Goal: Book appointment/travel/reservation

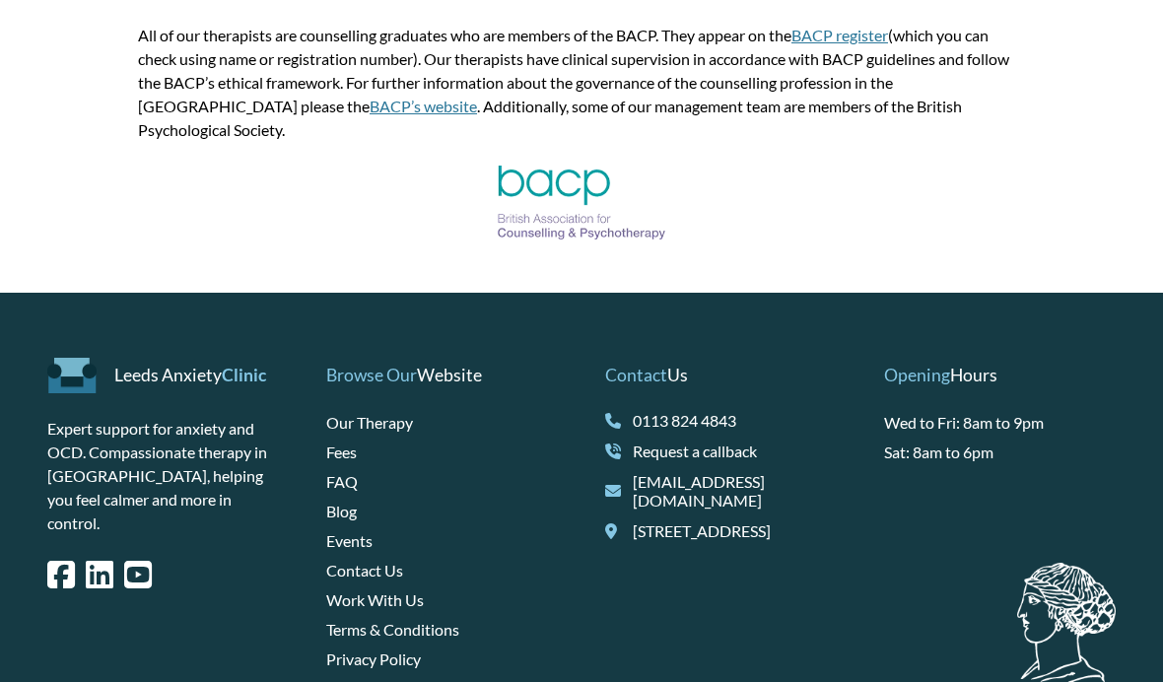
scroll to position [3170, 0]
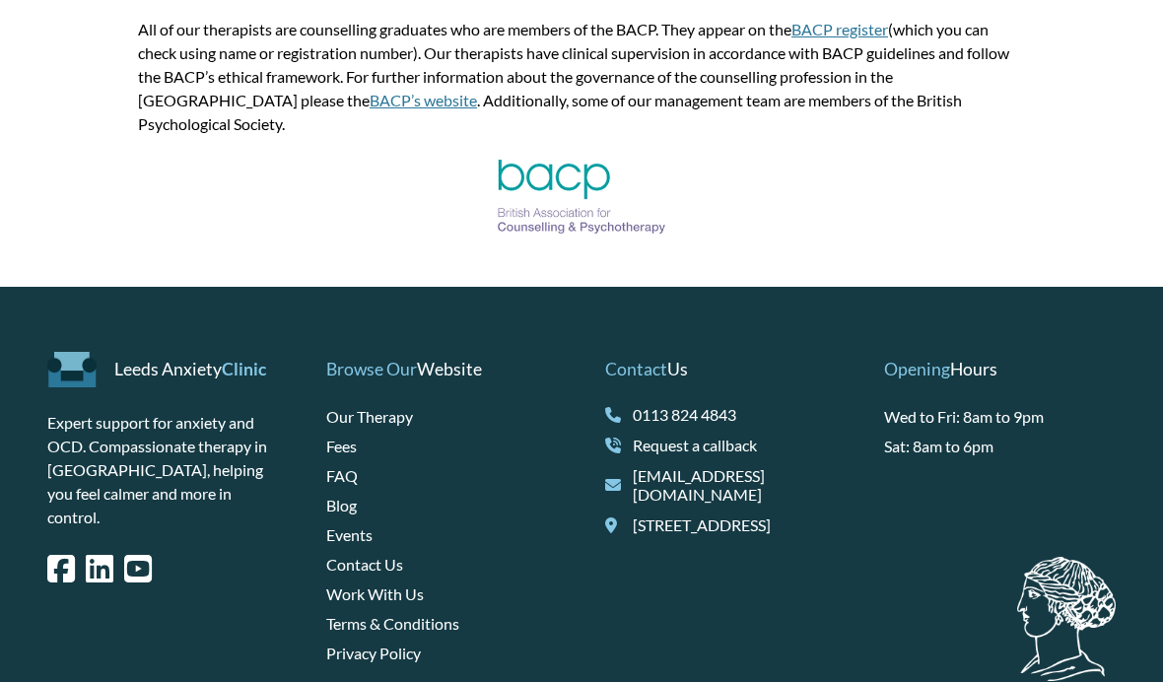
click at [337, 436] on link "Fees" at bounding box center [341, 445] width 31 height 19
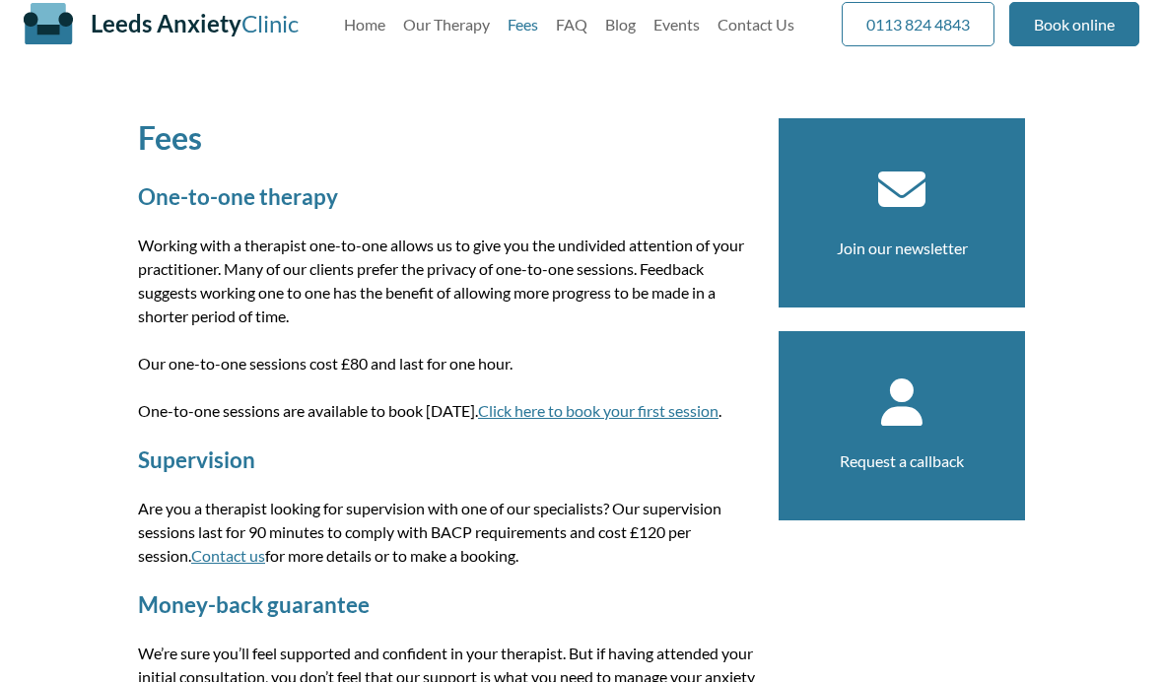
scroll to position [27, 0]
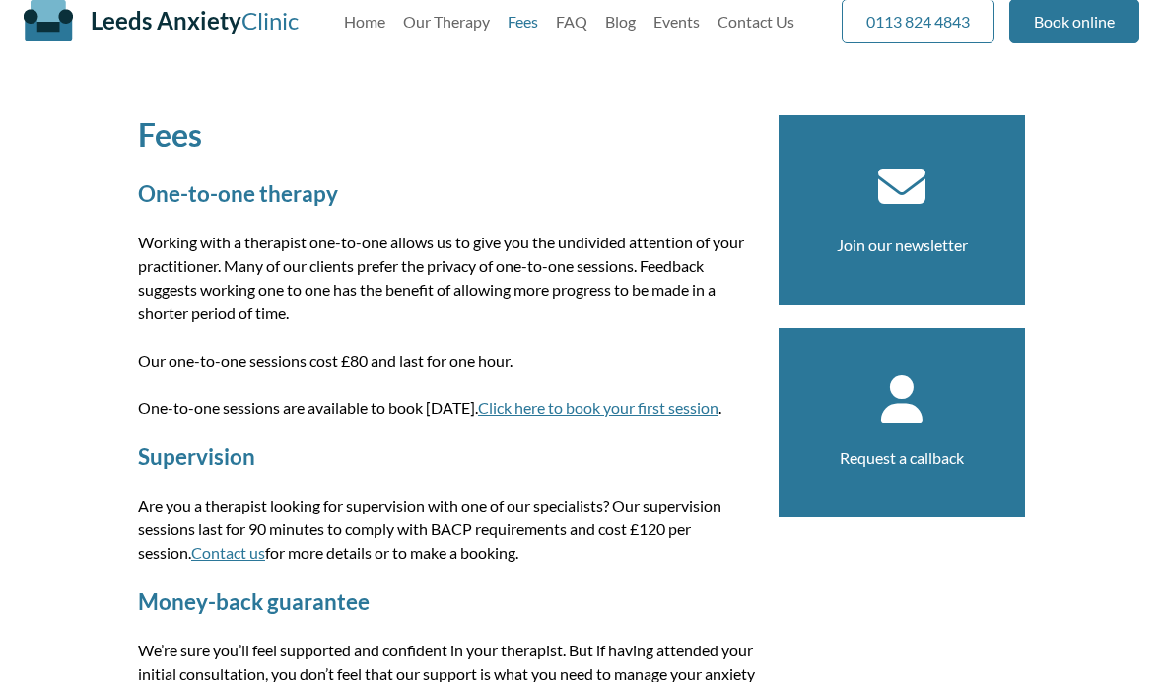
click at [542, 408] on link "Click here to book your first session" at bounding box center [598, 407] width 240 height 19
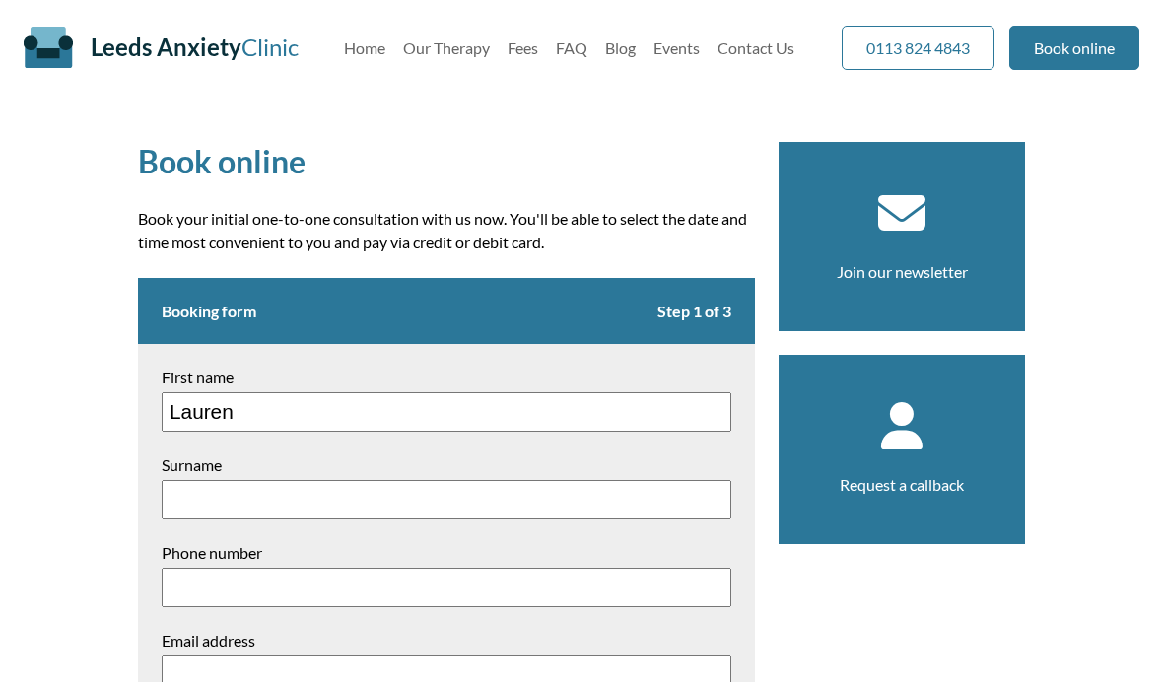
type input "Lauren"
type input "Holt"
type input "07960154273"
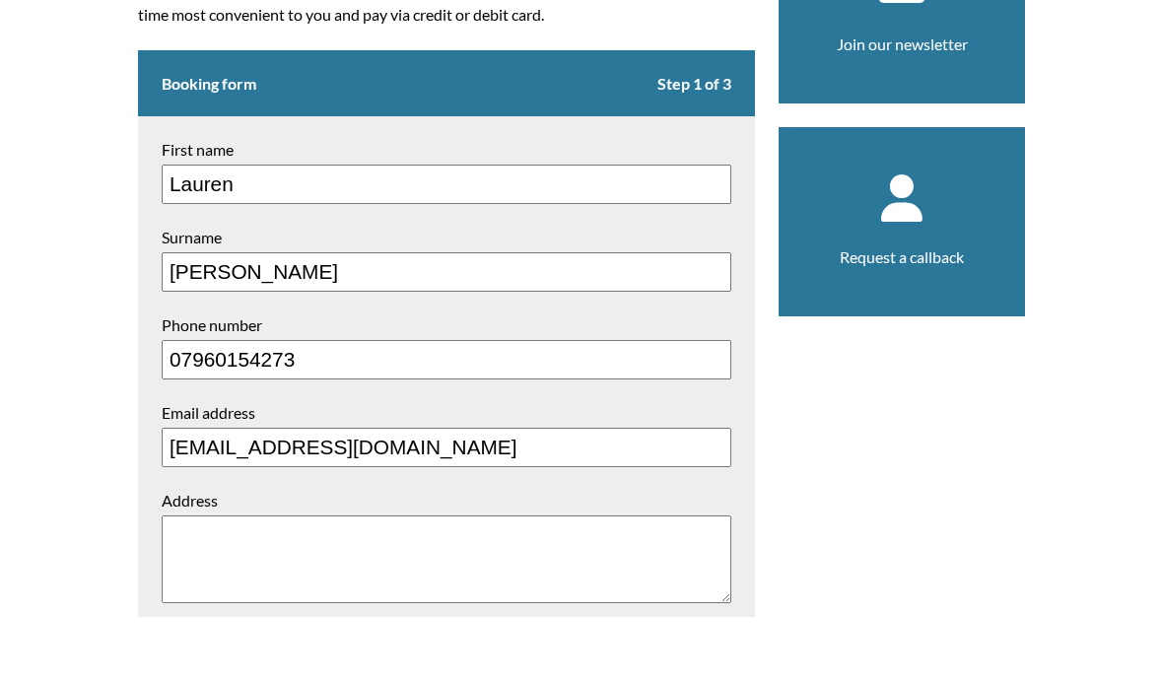
type input "laurenjess1609@icloud.com"
click at [438, 580] on textarea "Address" at bounding box center [446, 624] width 569 height 88
click at [386, 580] on textarea "51 Greenlea Close Leeds LS19 7JL" at bounding box center [446, 624] width 569 height 88
type textarea "51 Greenlea Close Yeadon Leeds LS19 7JL"
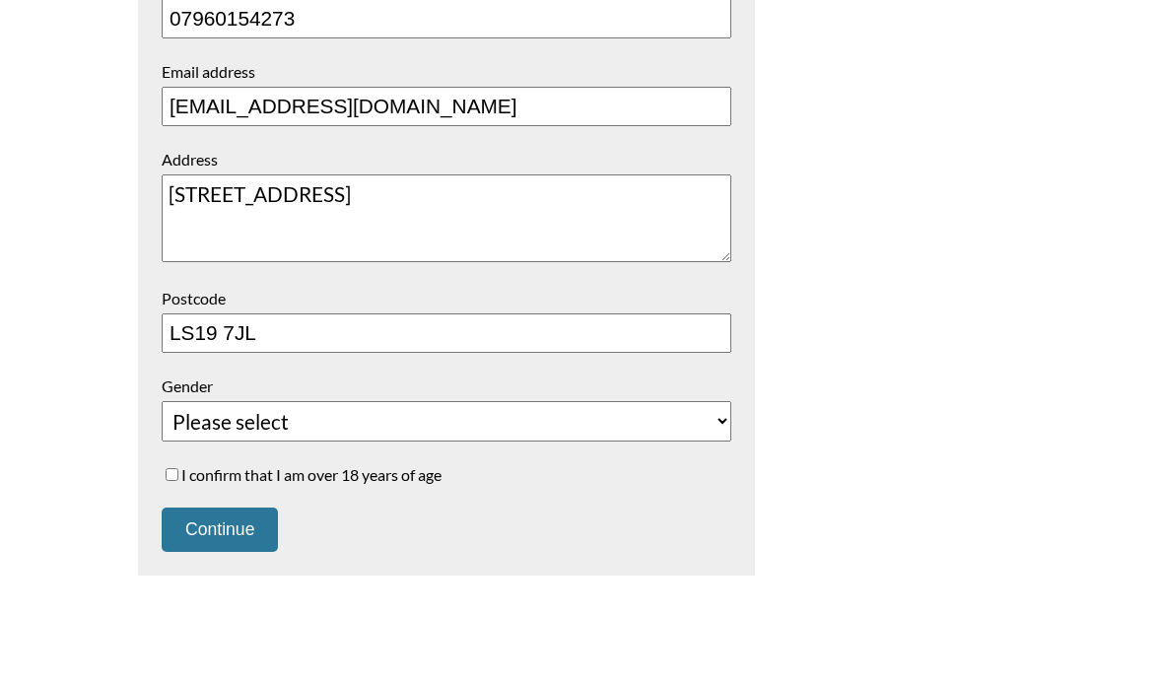
type input "LS19 7JL"
click at [326, 259] on textarea "51 Greenlea Close Yeadon Leeds LS19 7JL" at bounding box center [446, 283] width 569 height 88
type textarea "51 Greenlea Close"
click at [362, 466] on select "Please select Female Male Unspecified Prefer not to say" at bounding box center [446, 486] width 569 height 40
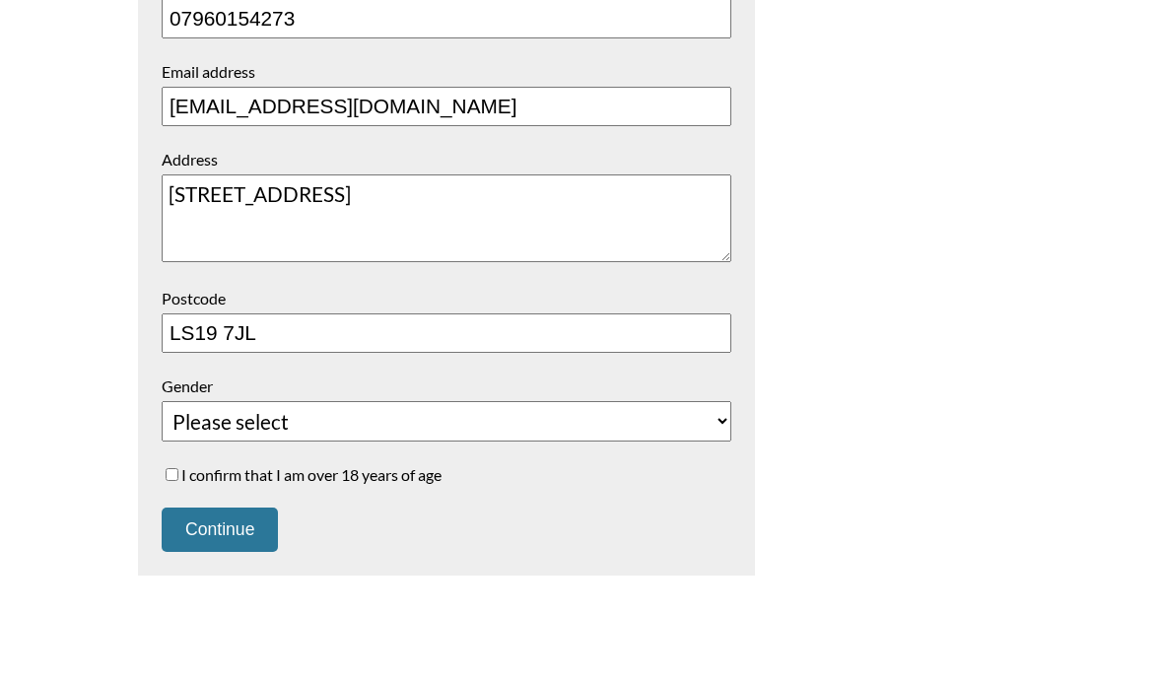
scroll to position [568, 0]
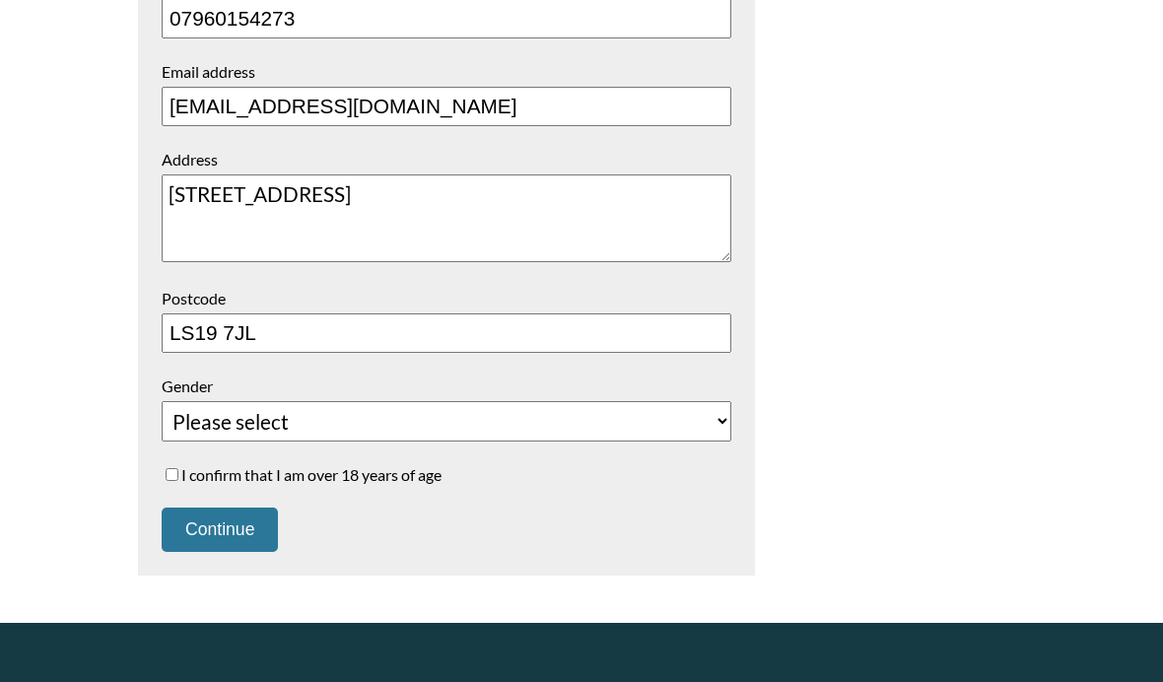
select select "[DEMOGRAPHIC_DATA]"
click at [197, 484] on label "I confirm that I am over 18 years of age" at bounding box center [446, 474] width 569 height 19
click at [178, 481] on input "I confirm that I am over 18 years of age" at bounding box center [172, 474] width 13 height 13
checkbox input "true"
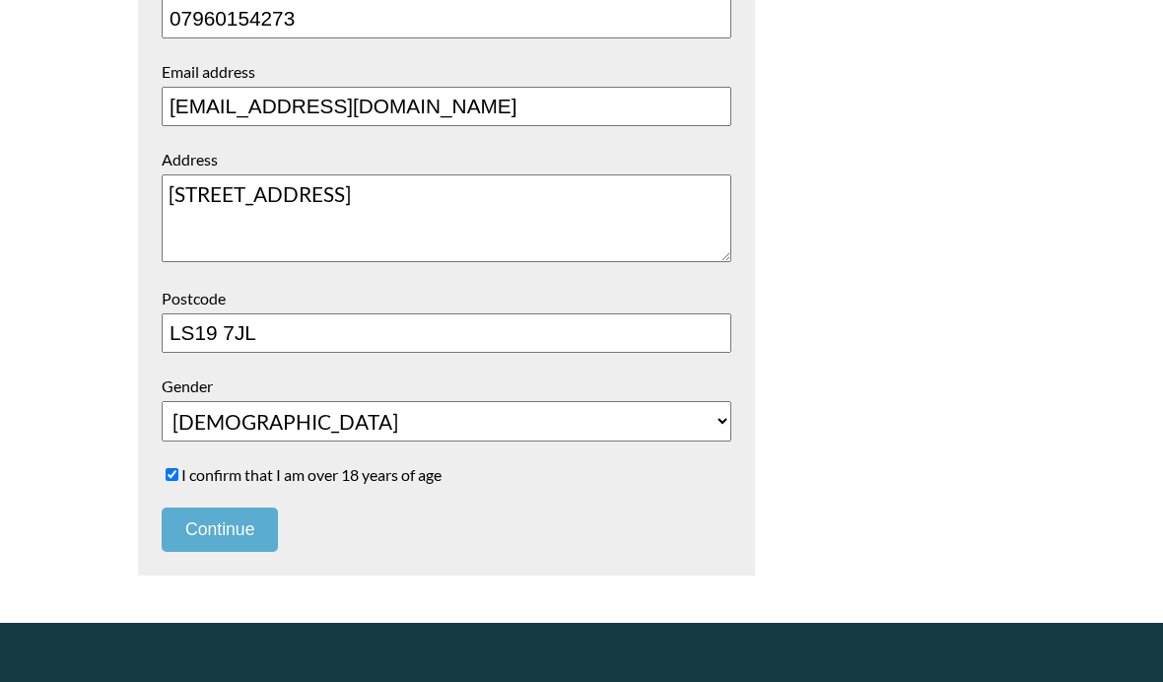
click at [238, 538] on button "Continue" at bounding box center [220, 529] width 116 height 44
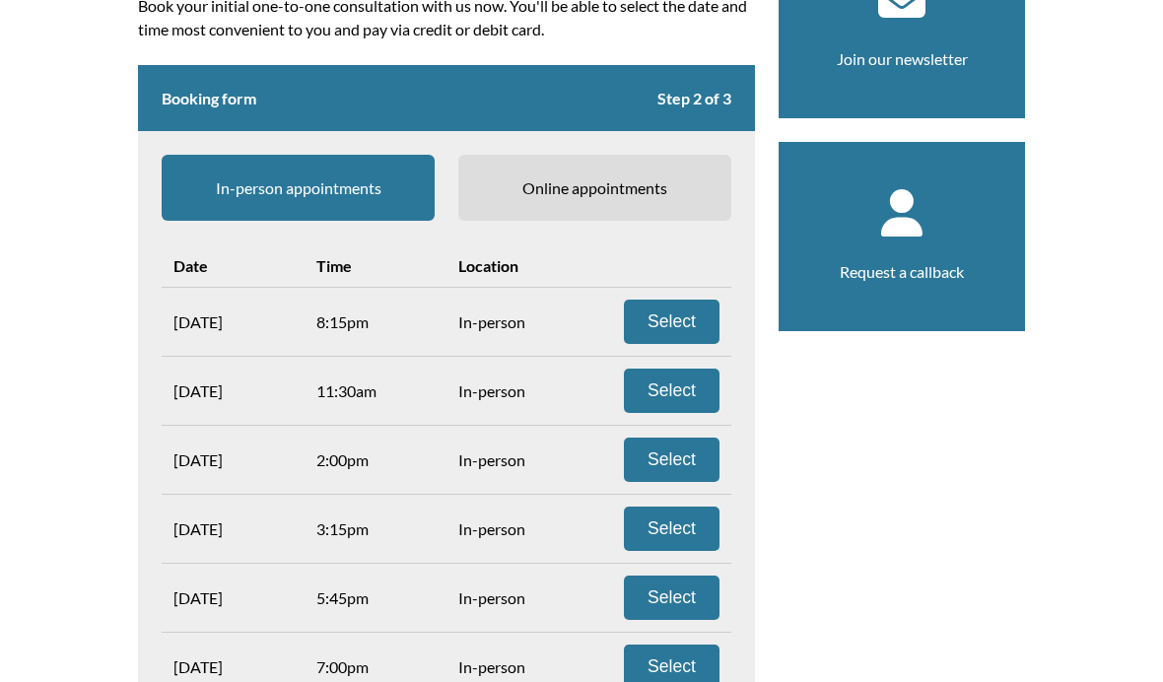
scroll to position [202, 0]
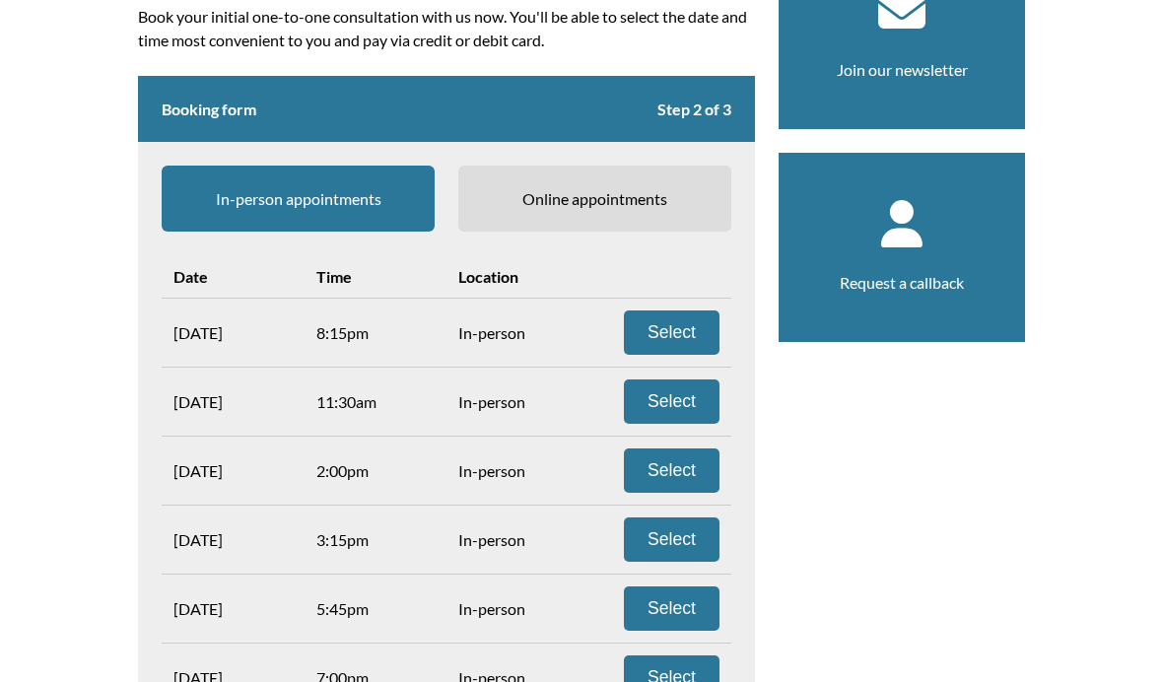
click at [656, 197] on span "Online appointments" at bounding box center [594, 199] width 273 height 66
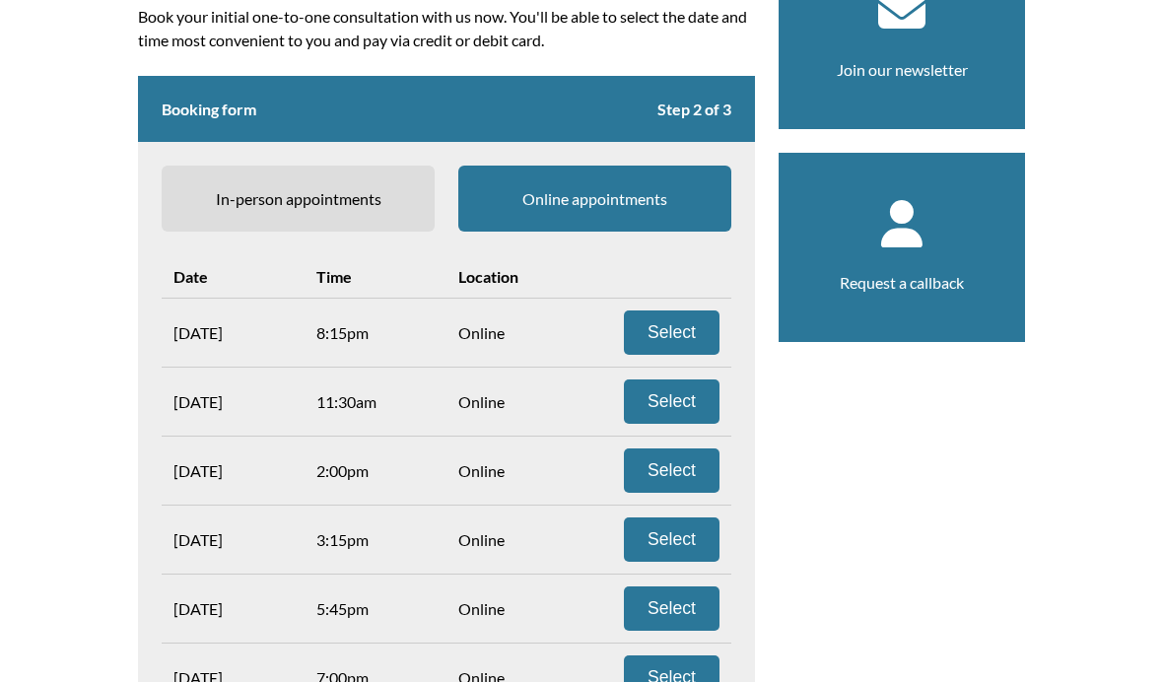
click at [343, 192] on span "In-person appointments" at bounding box center [298, 199] width 273 height 66
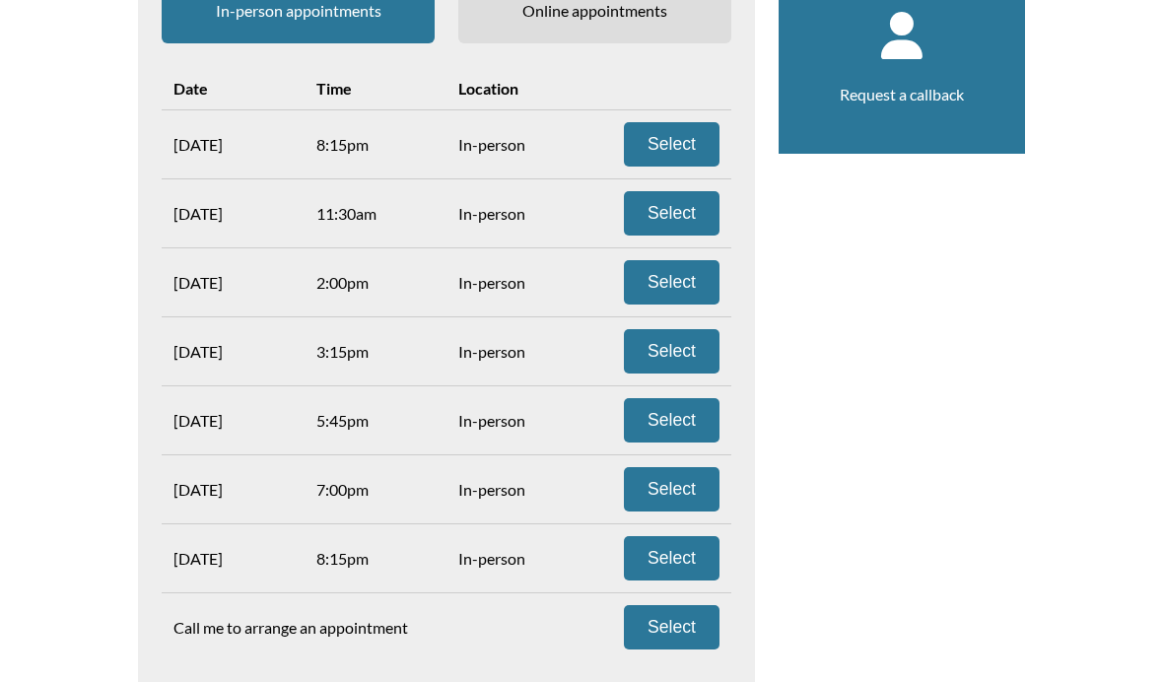
scroll to position [388, 0]
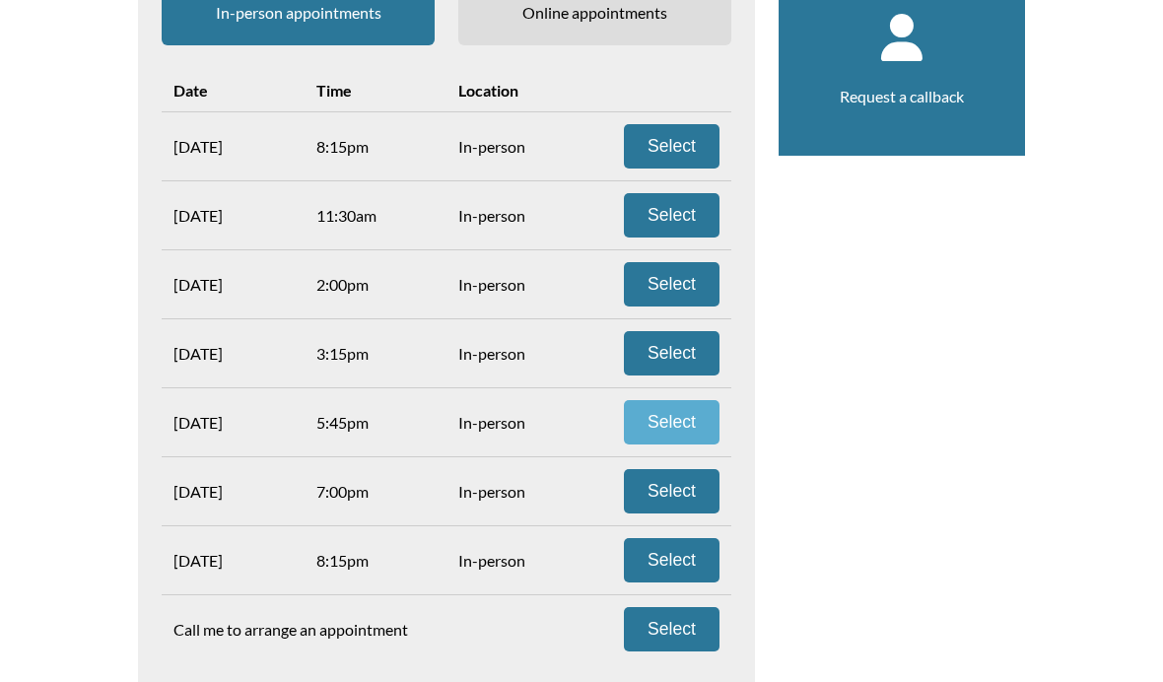
click at [696, 434] on button "Select" at bounding box center [672, 422] width 96 height 44
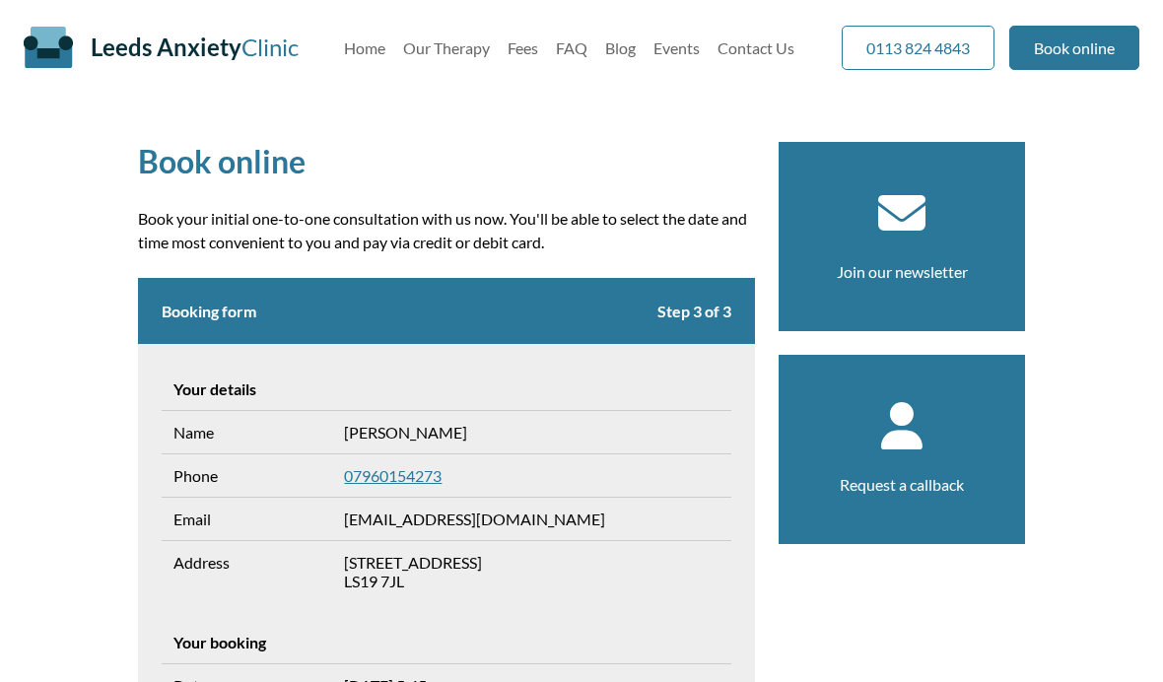
click at [882, 453] on section "Request a callback" at bounding box center [901, 449] width 246 height 189
click at [898, 424] on icon at bounding box center [901, 425] width 199 height 47
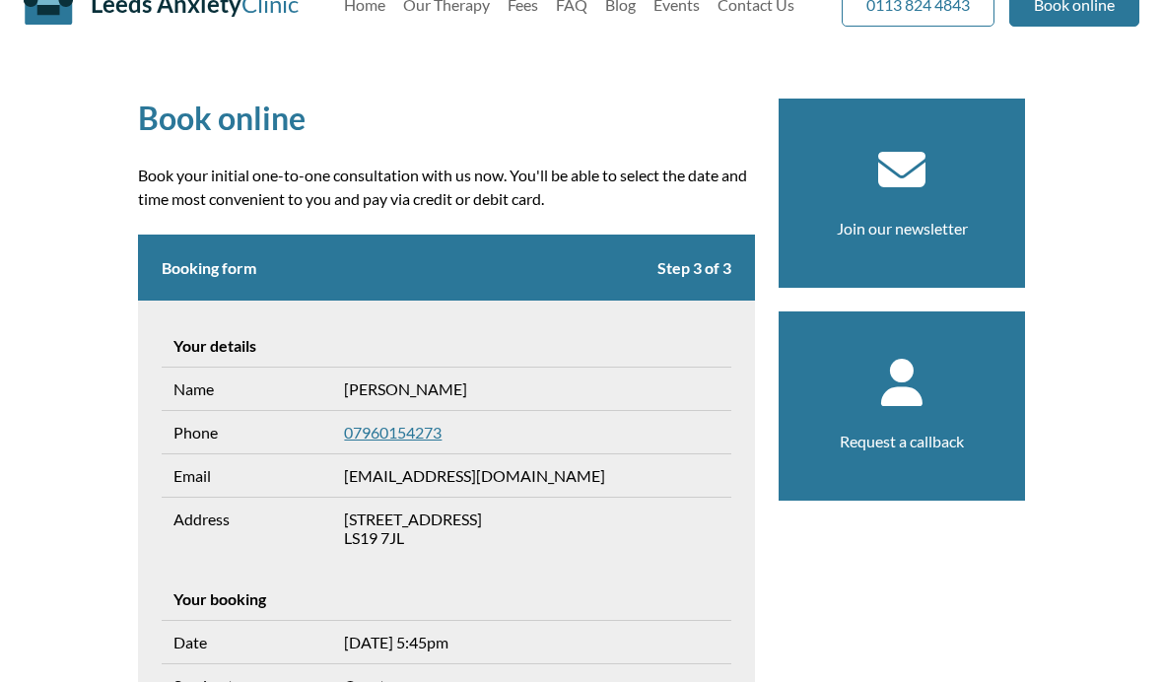
click at [933, 388] on icon at bounding box center [901, 382] width 199 height 47
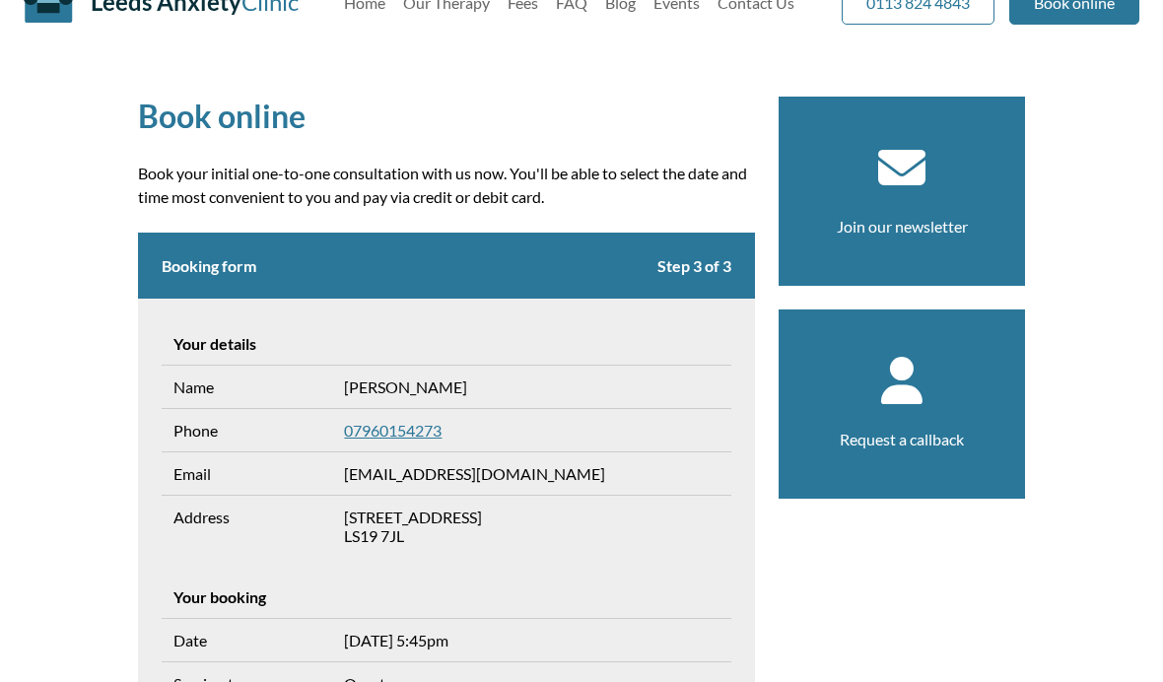
click at [935, 406] on section "Request a callback" at bounding box center [901, 403] width 246 height 189
click at [902, 425] on section "Request a callback" at bounding box center [901, 403] width 246 height 189
click at [896, 423] on section "Request a callback" at bounding box center [901, 403] width 246 height 189
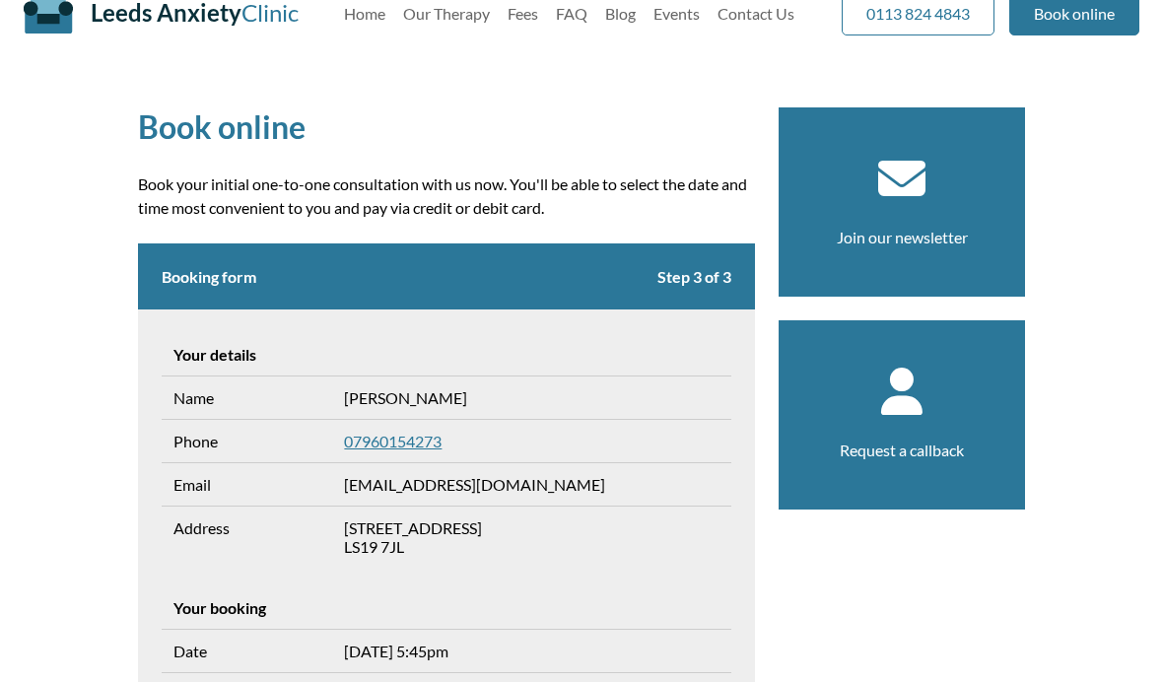
scroll to position [13, 0]
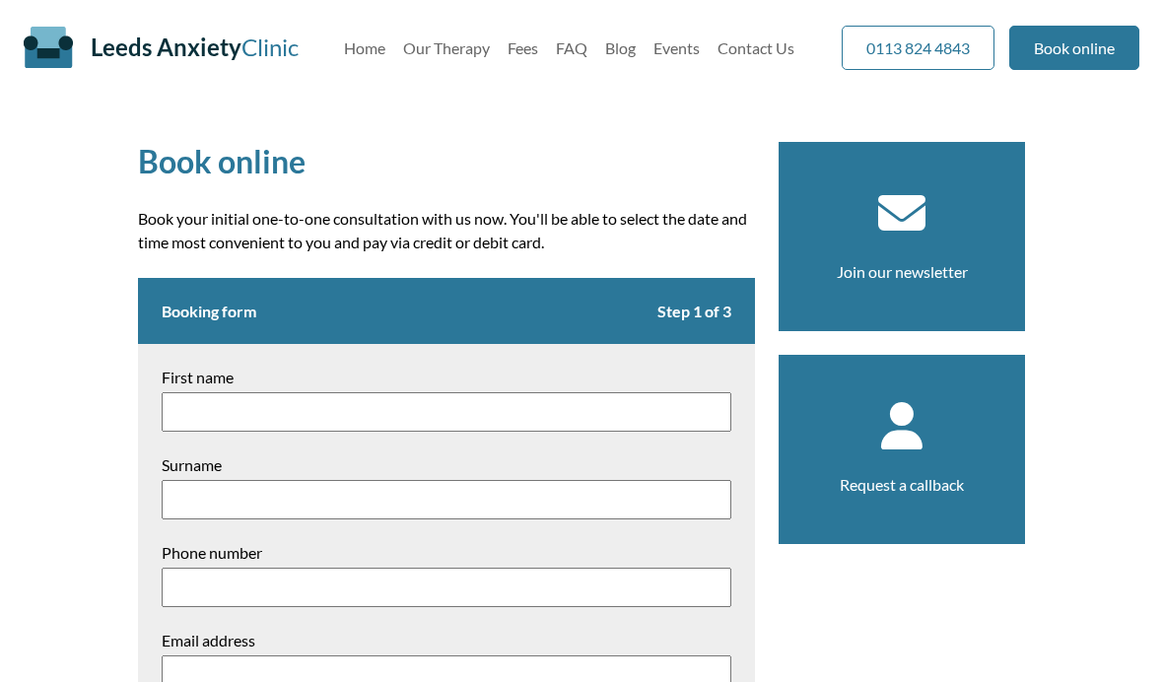
click at [919, 442] on icon at bounding box center [901, 425] width 199 height 47
click at [897, 463] on section "Request a callback" at bounding box center [901, 449] width 246 height 189
click at [899, 451] on section "Request a callback" at bounding box center [901, 449] width 246 height 189
click at [921, 490] on link "Request a callback" at bounding box center [901, 484] width 124 height 19
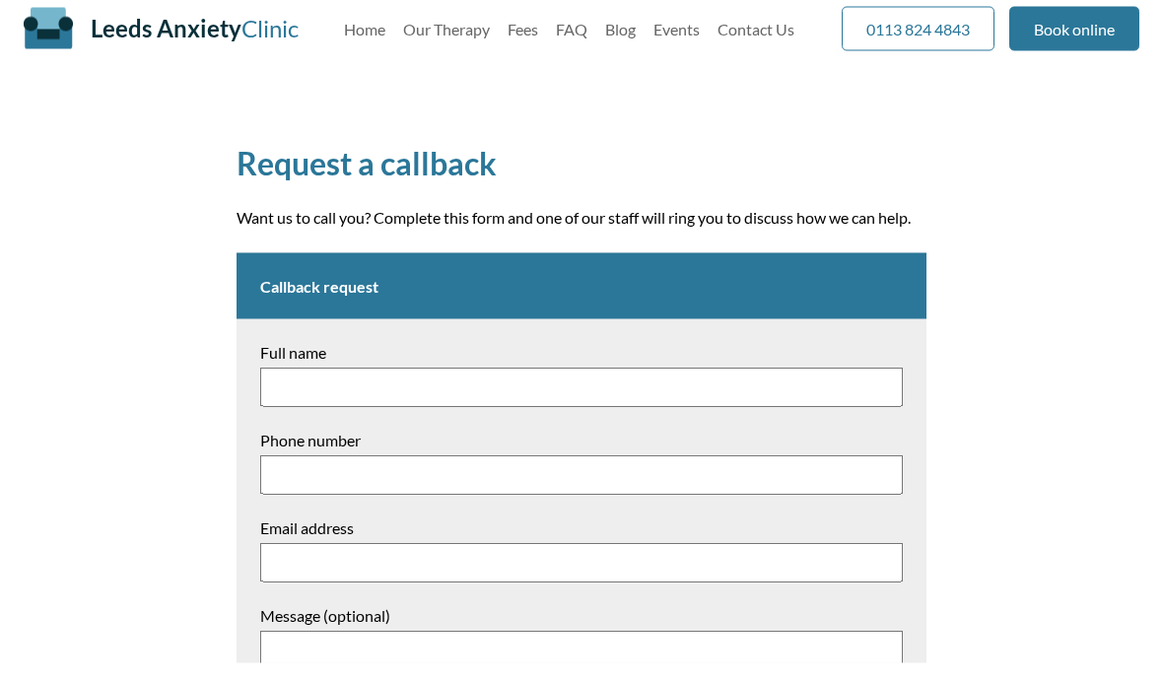
scroll to position [20, 0]
type input "[PERSON_NAME]"
type input "7960154273"
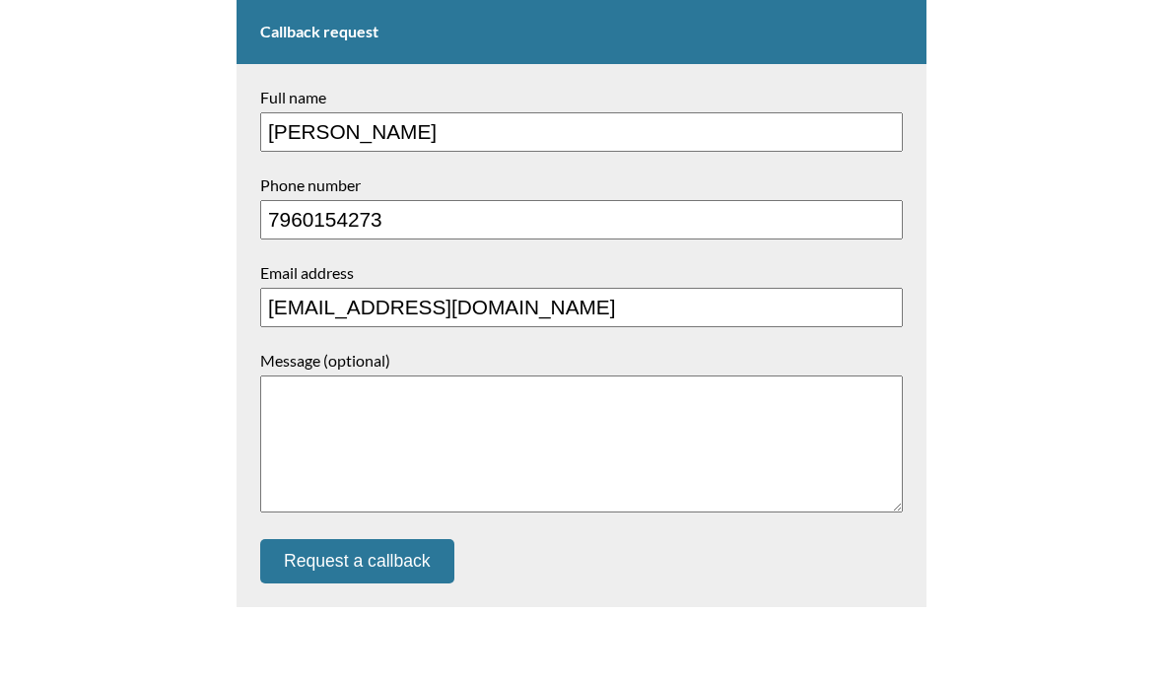
scroll to position [214, 0]
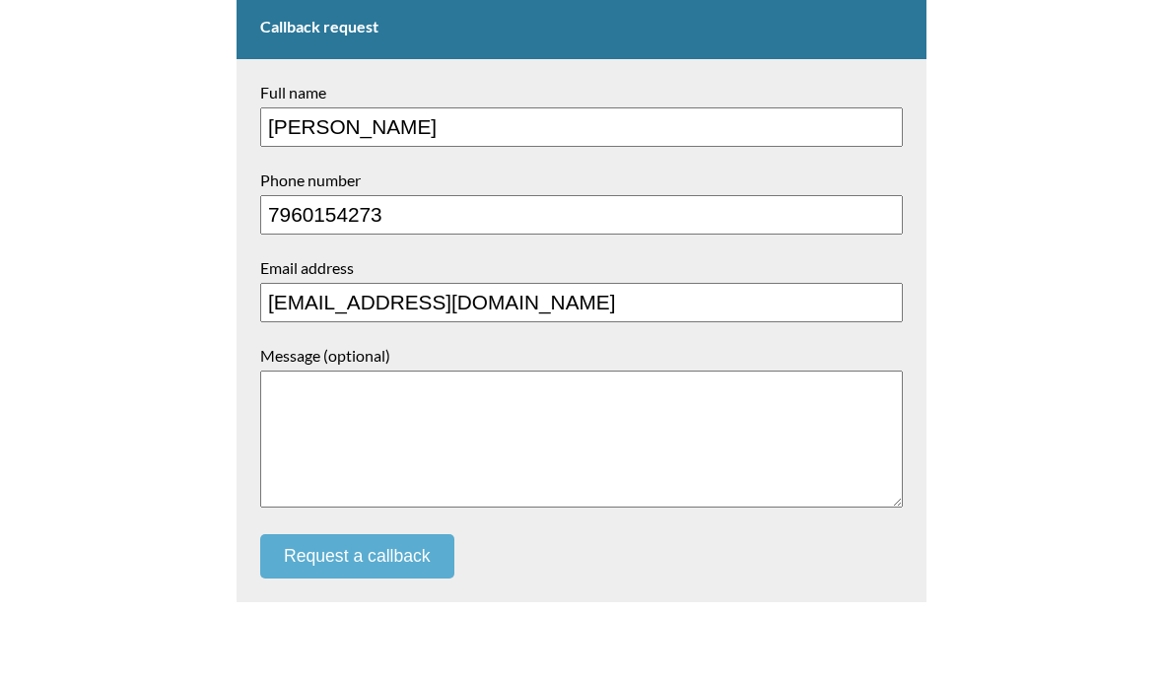
type input "[EMAIL_ADDRESS][DOMAIN_NAME]"
click at [419, 599] on button "Request a callback" at bounding box center [357, 621] width 194 height 44
